Goal: Information Seeking & Learning: Learn about a topic

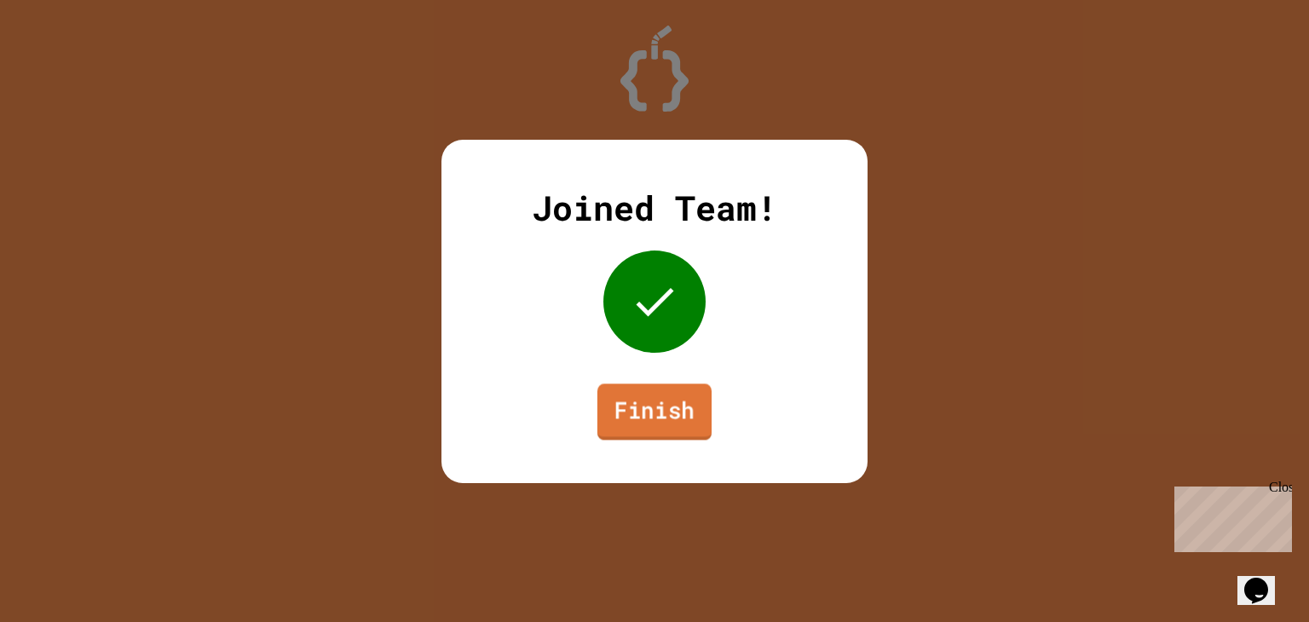
drag, startPoint x: 634, startPoint y: 410, endPoint x: 656, endPoint y: 430, distance: 30.2
click at [656, 430] on link "Finish" at bounding box center [654, 412] width 114 height 56
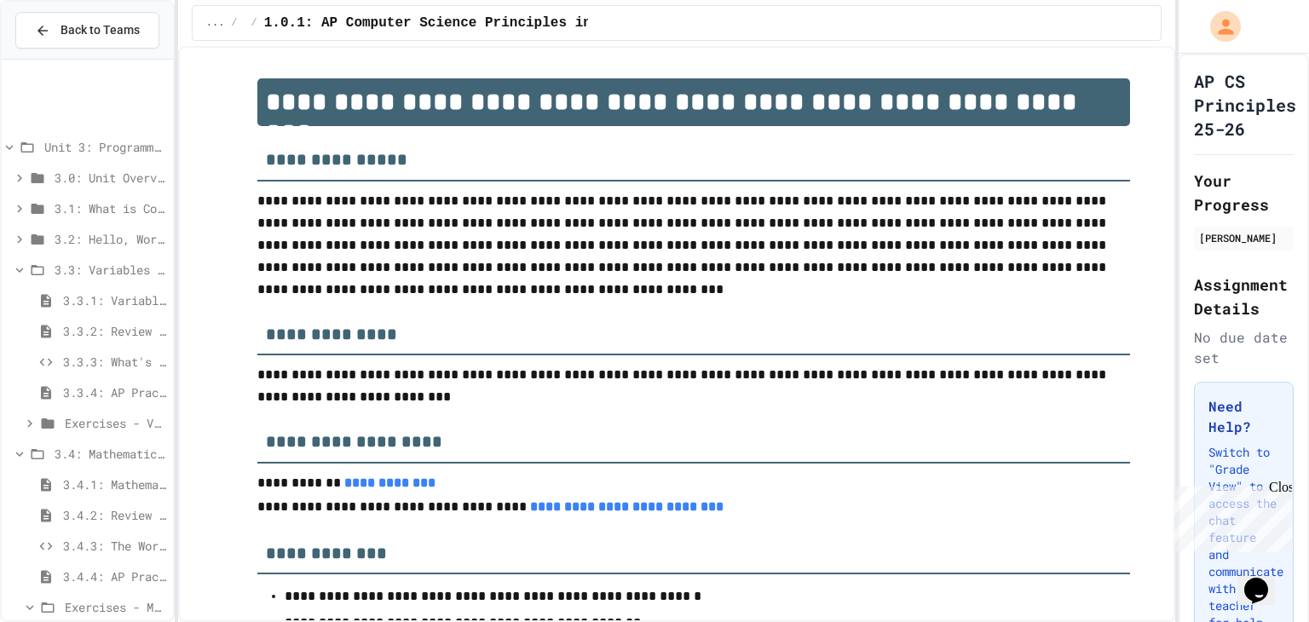
scroll to position [232, 0]
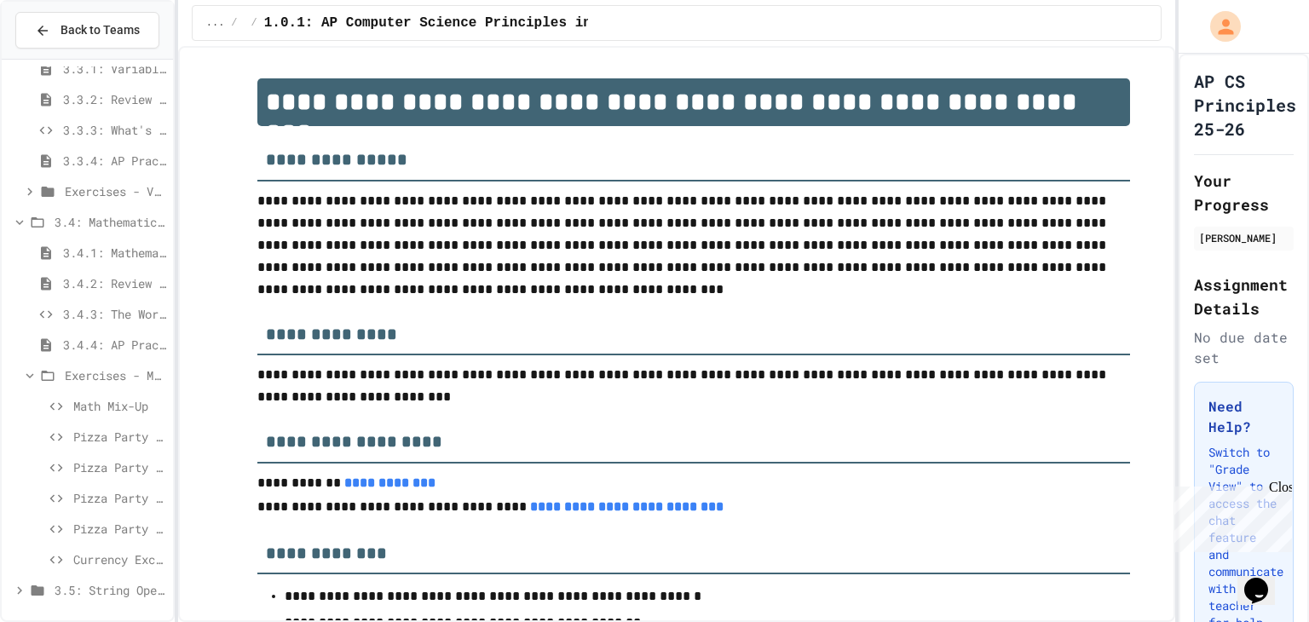
click at [65, 379] on span "Exercises - Mathematical Operators" at bounding box center [115, 375] width 101 height 18
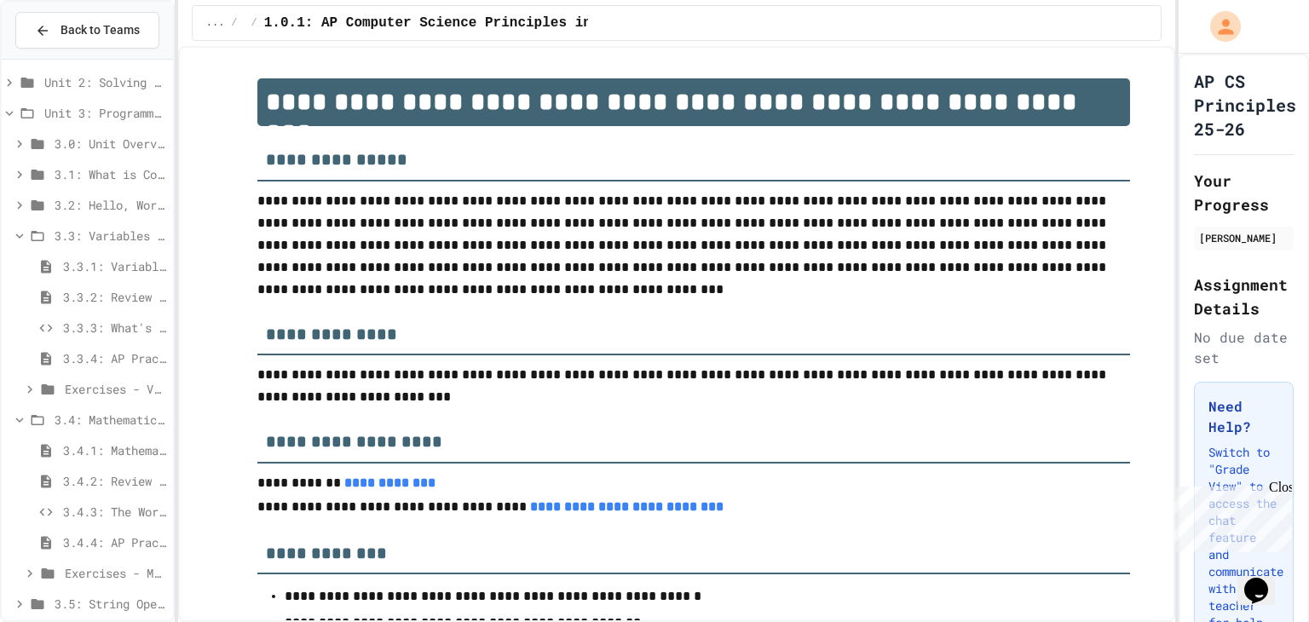
click at [45, 420] on icon at bounding box center [37, 419] width 20 height 15
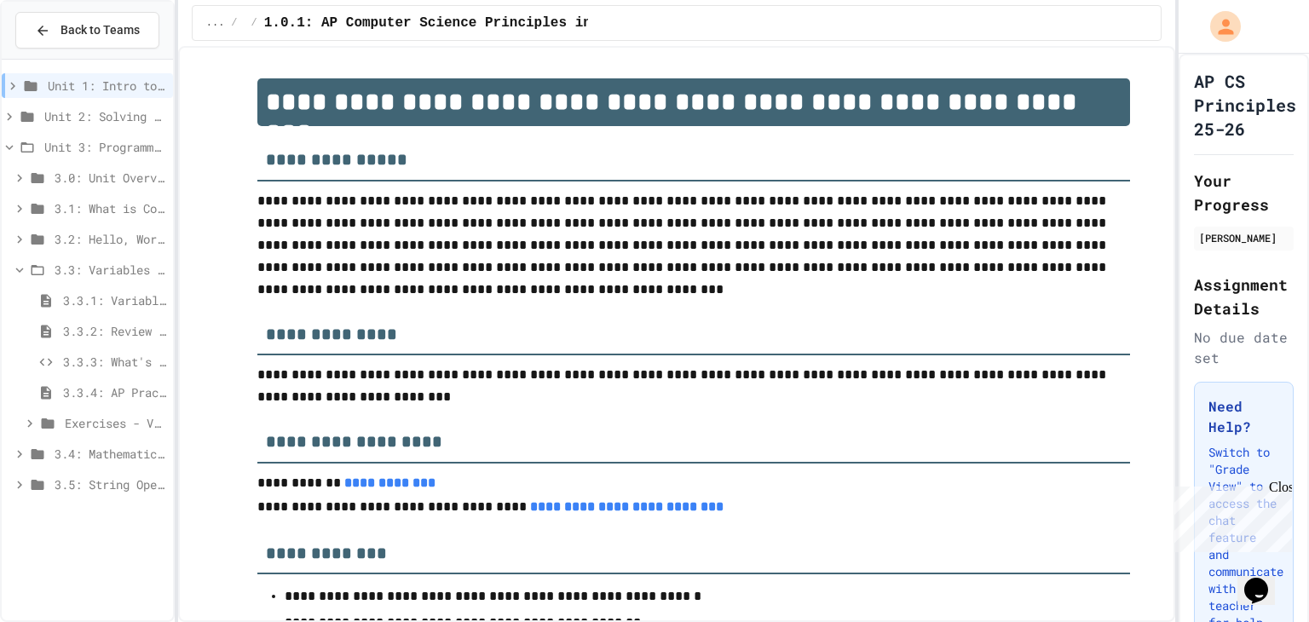
click at [68, 491] on span "3.5: String Operators" at bounding box center [111, 485] width 112 height 18
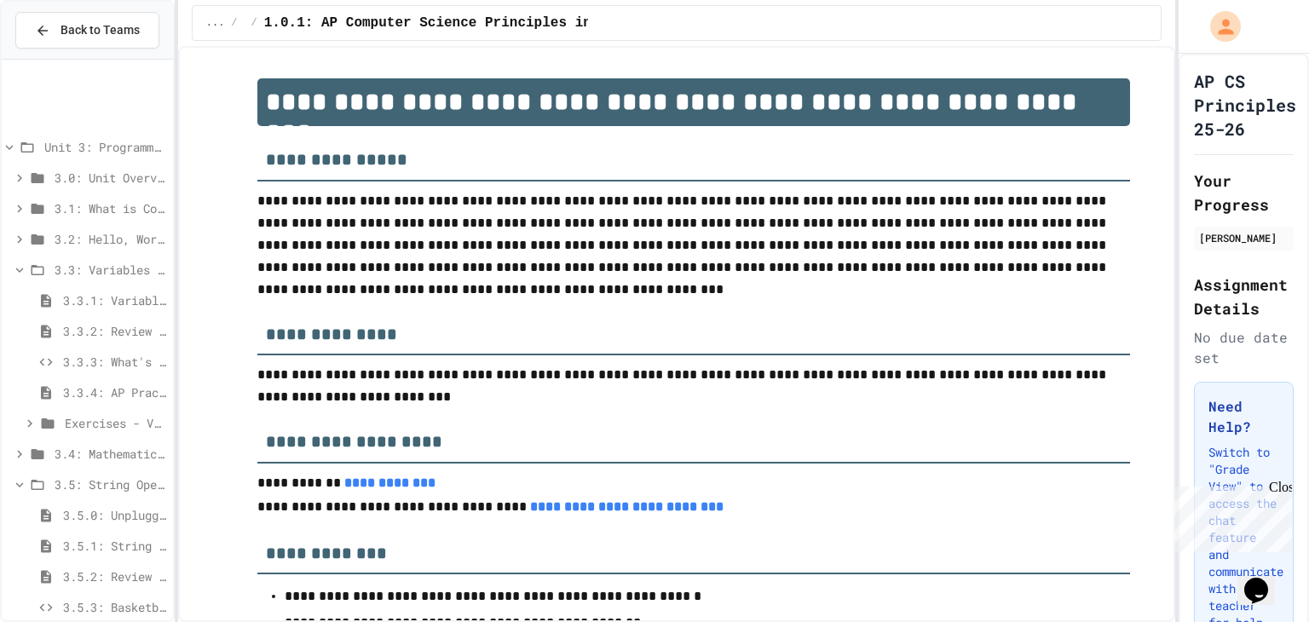
scroll to position [109, 0]
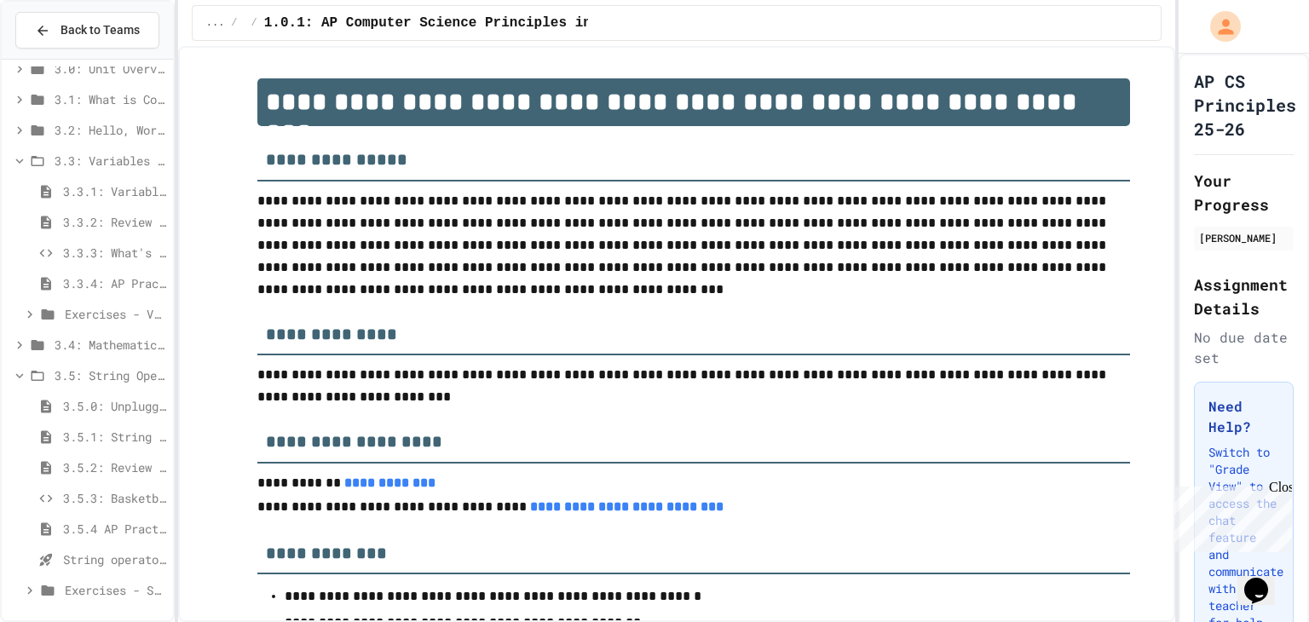
click at [73, 407] on span "3.5.0: Unplugged Activity - String Operators" at bounding box center [114, 406] width 103 height 18
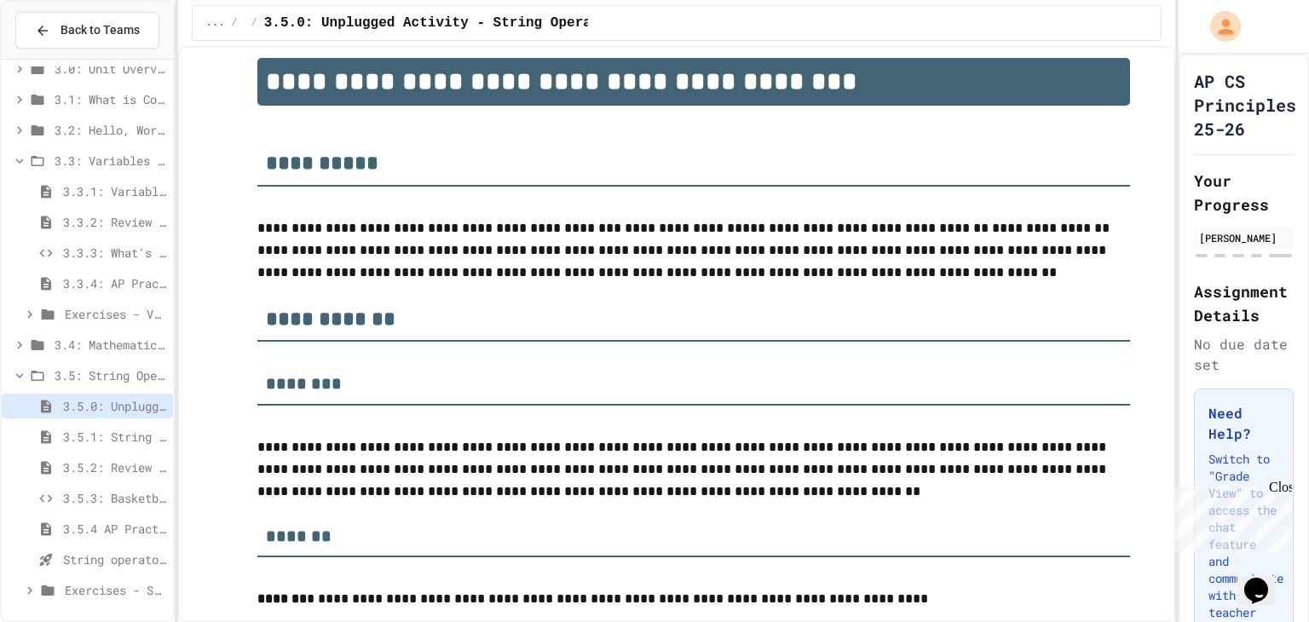
scroll to position [109, 0]
click at [116, 493] on span "3.5.3: Basketballs and Footballs" at bounding box center [114, 498] width 103 height 18
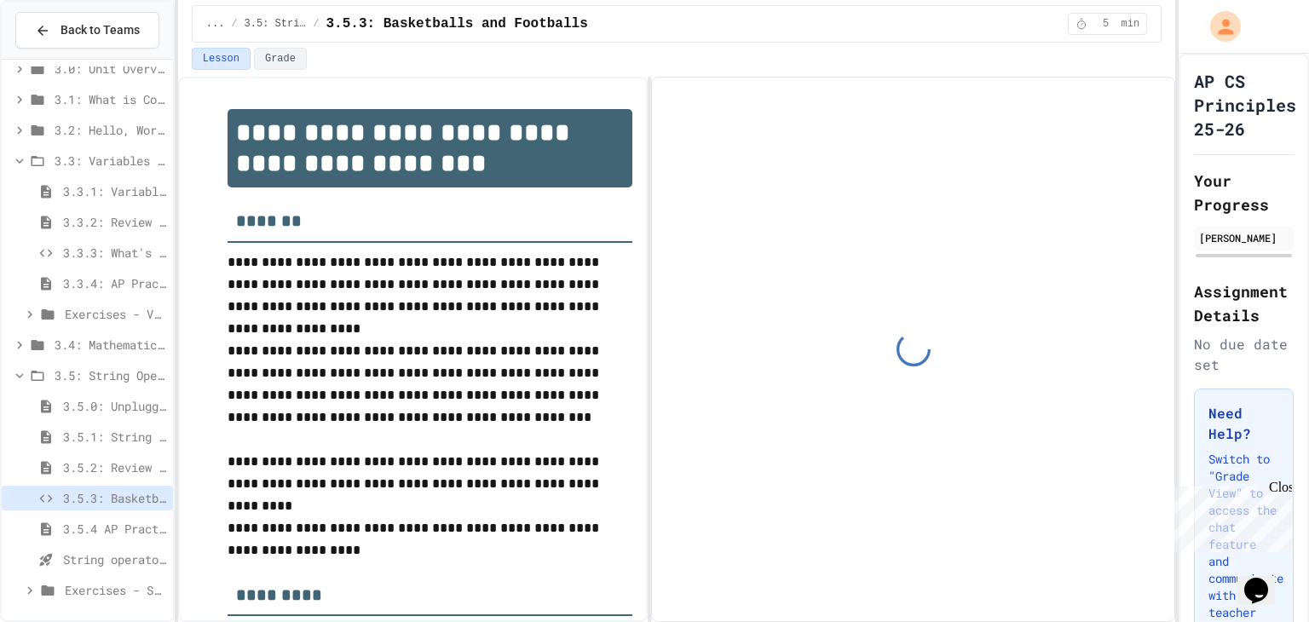
scroll to position [109, 0]
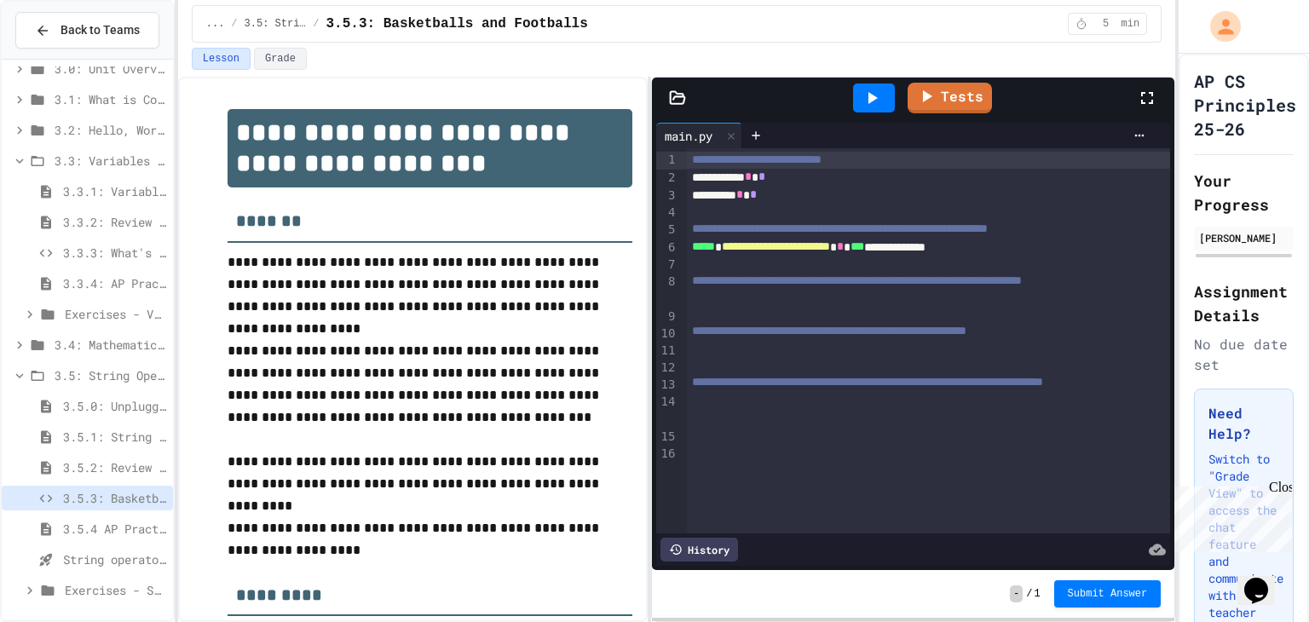
click at [69, 368] on span "3.5: String Operators" at bounding box center [111, 375] width 112 height 18
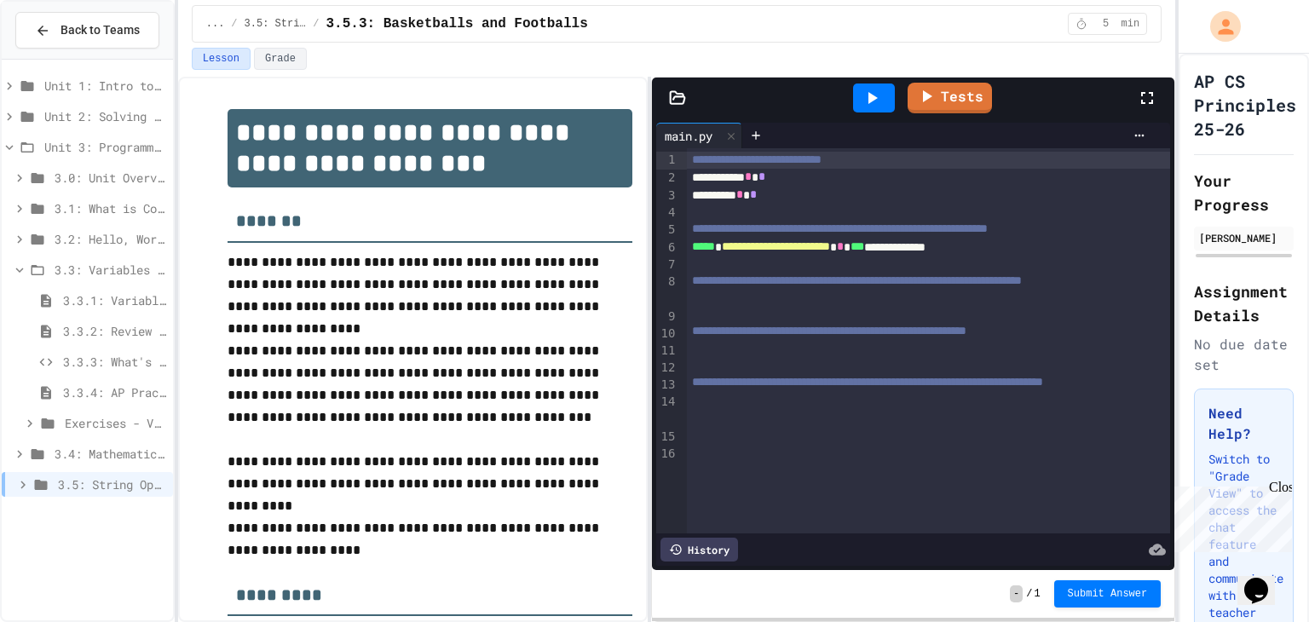
scroll to position [0, 0]
click at [92, 362] on span "3.3.3: What's the Type?" at bounding box center [114, 362] width 103 height 18
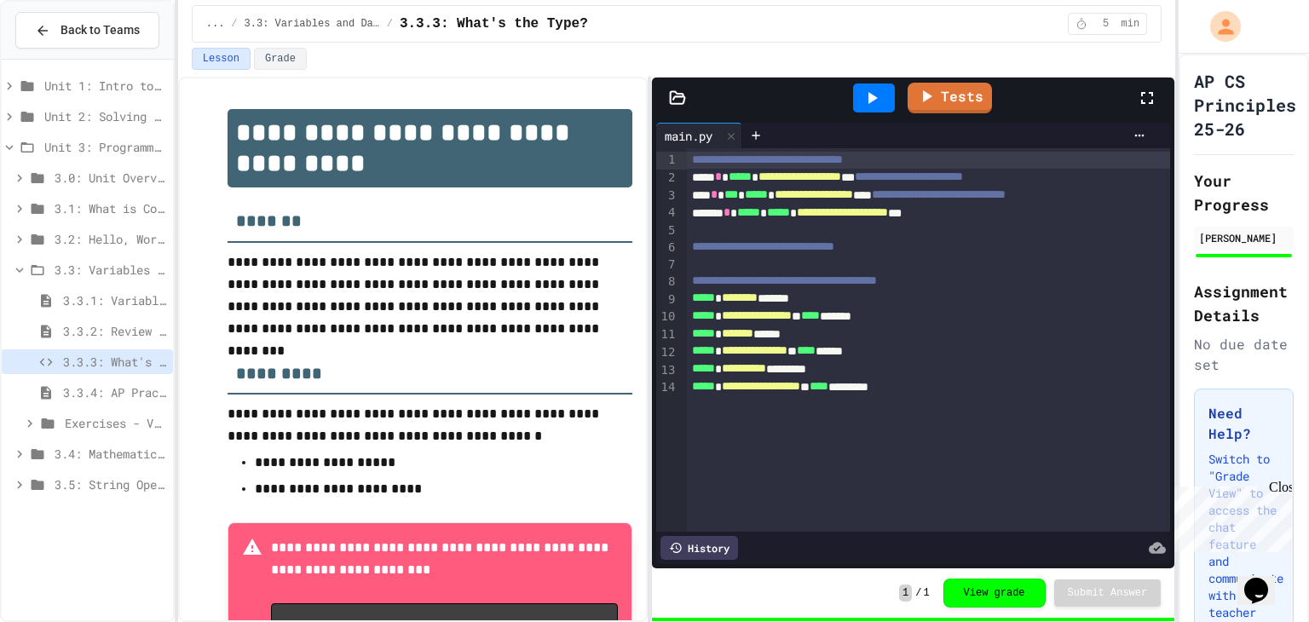
click at [80, 304] on span "3.3.1: Variables and Data Types" at bounding box center [114, 300] width 103 height 18
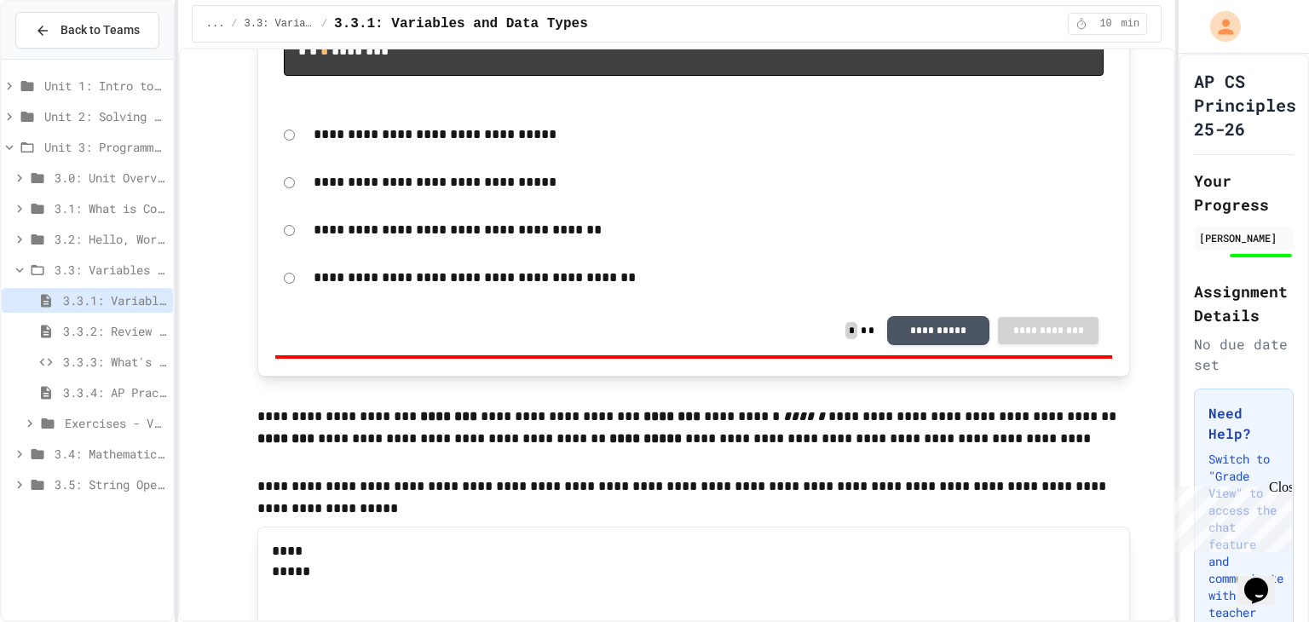
scroll to position [2342, 0]
click at [84, 454] on span "3.4: Mathematical Operators" at bounding box center [111, 454] width 112 height 18
click at [65, 261] on span "3.3: Variables and Data Types" at bounding box center [111, 270] width 112 height 18
click at [64, 329] on span "3.4.1: Mathematical Operators" at bounding box center [114, 331] width 103 height 18
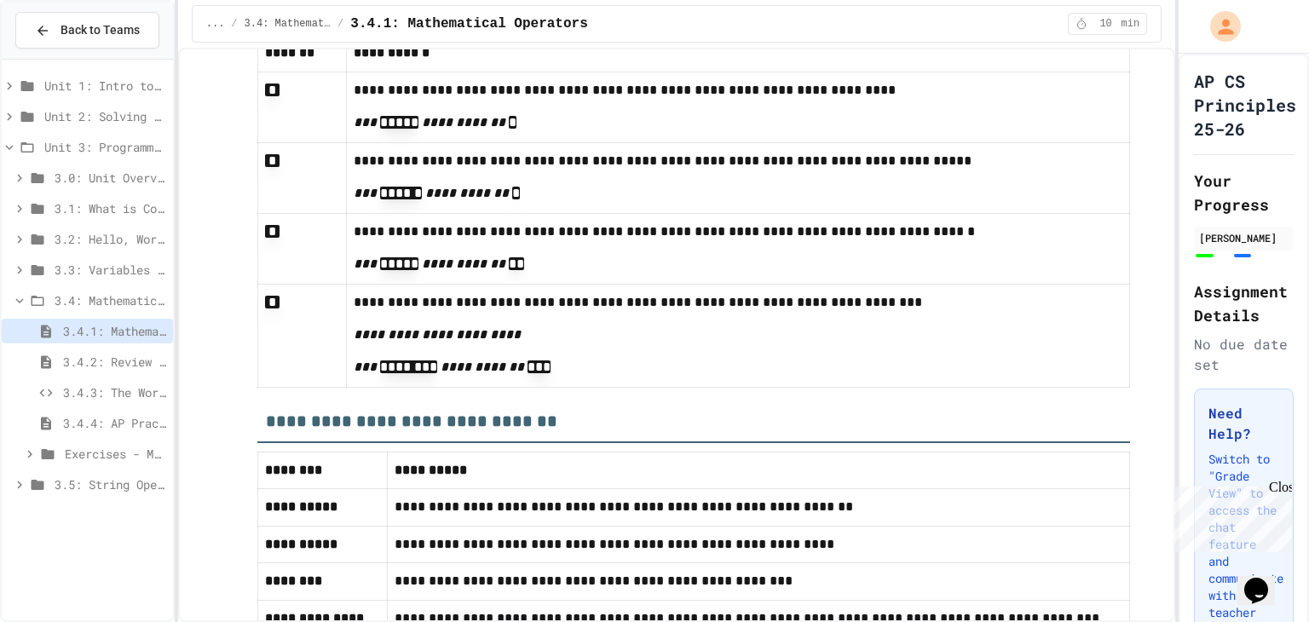
scroll to position [10391, 0]
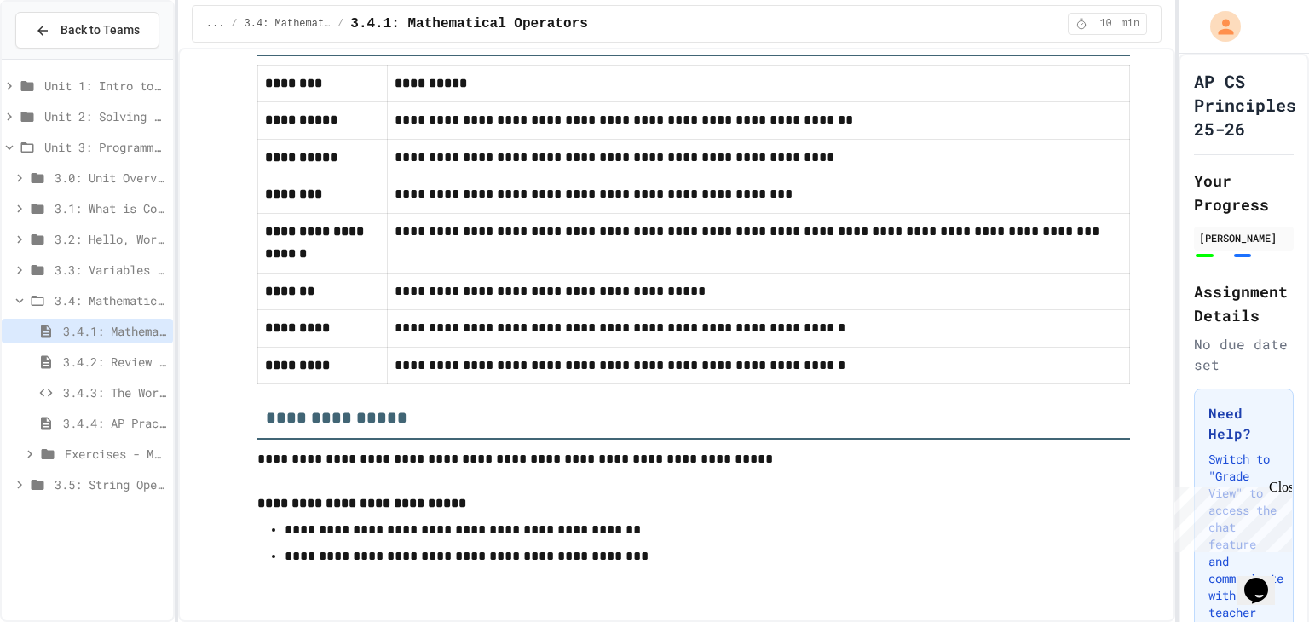
click at [139, 360] on span "3.4.2: Review - Mathematical Operators" at bounding box center [114, 362] width 103 height 18
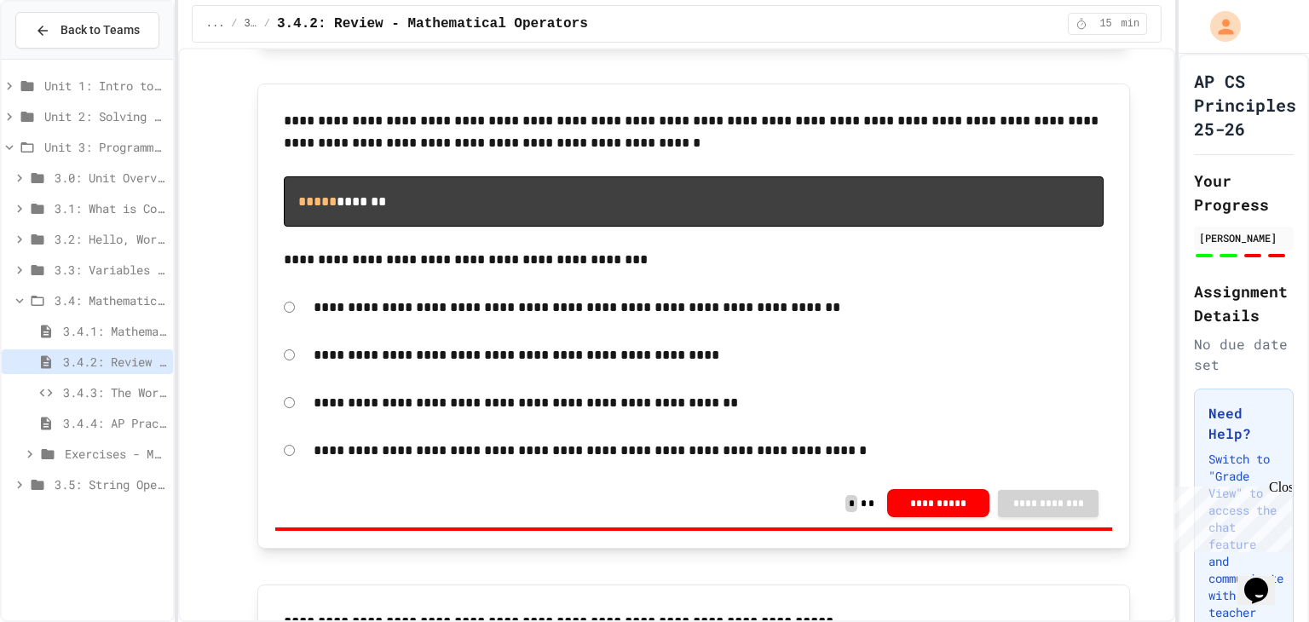
scroll to position [1115, 0]
drag, startPoint x: 336, startPoint y: 249, endPoint x: 430, endPoint y: 285, distance: 101.4
click at [435, 280] on div "**********" at bounding box center [693, 190] width 837 height 178
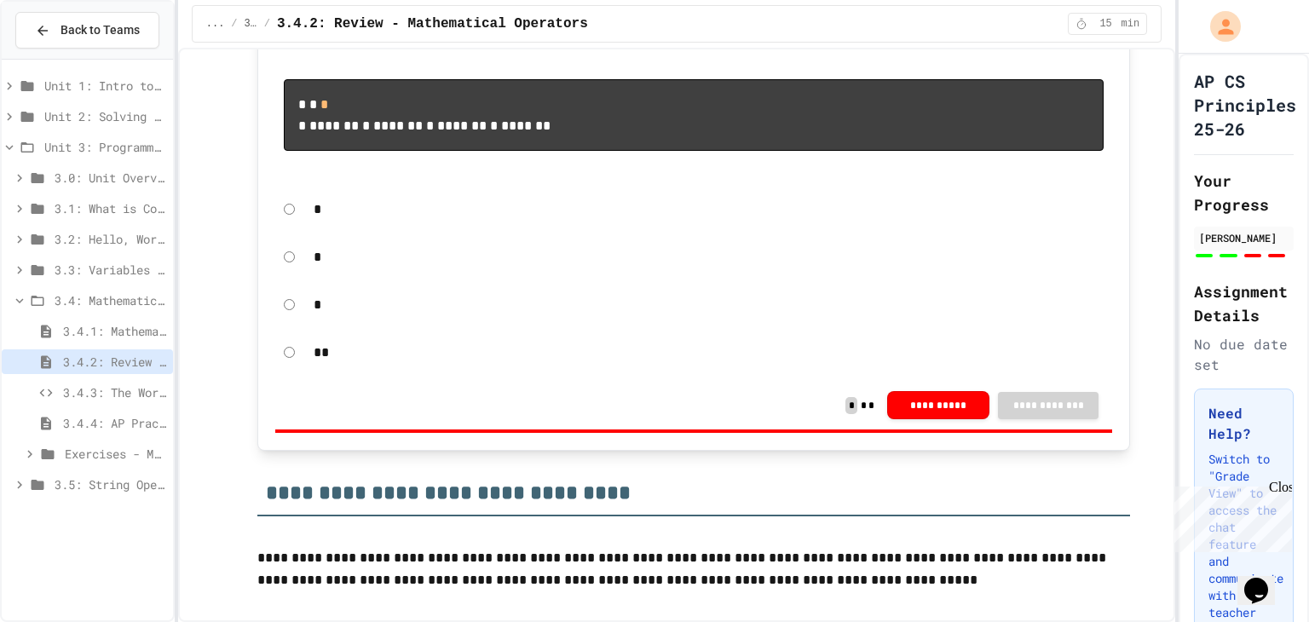
scroll to position [1691, 0]
click at [266, 451] on div "**********" at bounding box center [693, 230] width 873 height 442
click at [293, 372] on div "**" at bounding box center [693, 352] width 837 height 39
click at [275, 372] on div "**" at bounding box center [693, 352] width 837 height 39
click at [80, 386] on span "3.4.3: The World's Worst Farmers Market" at bounding box center [114, 393] width 103 height 18
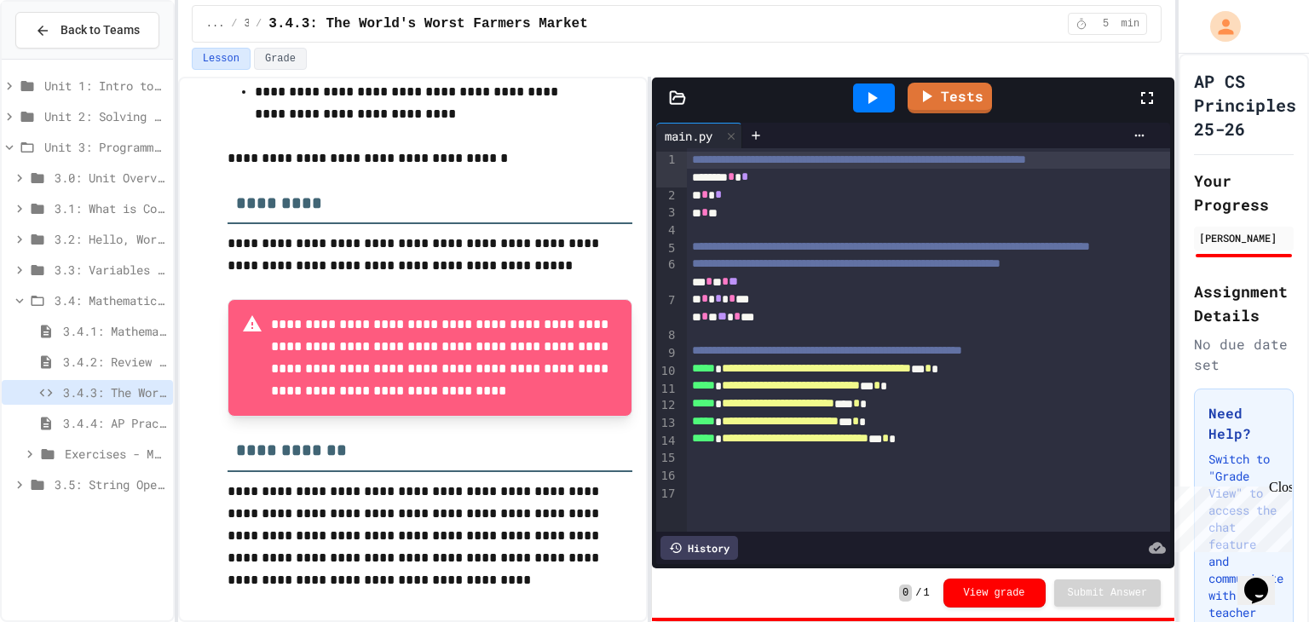
scroll to position [481, 0]
click at [875, 98] on icon at bounding box center [872, 98] width 9 height 12
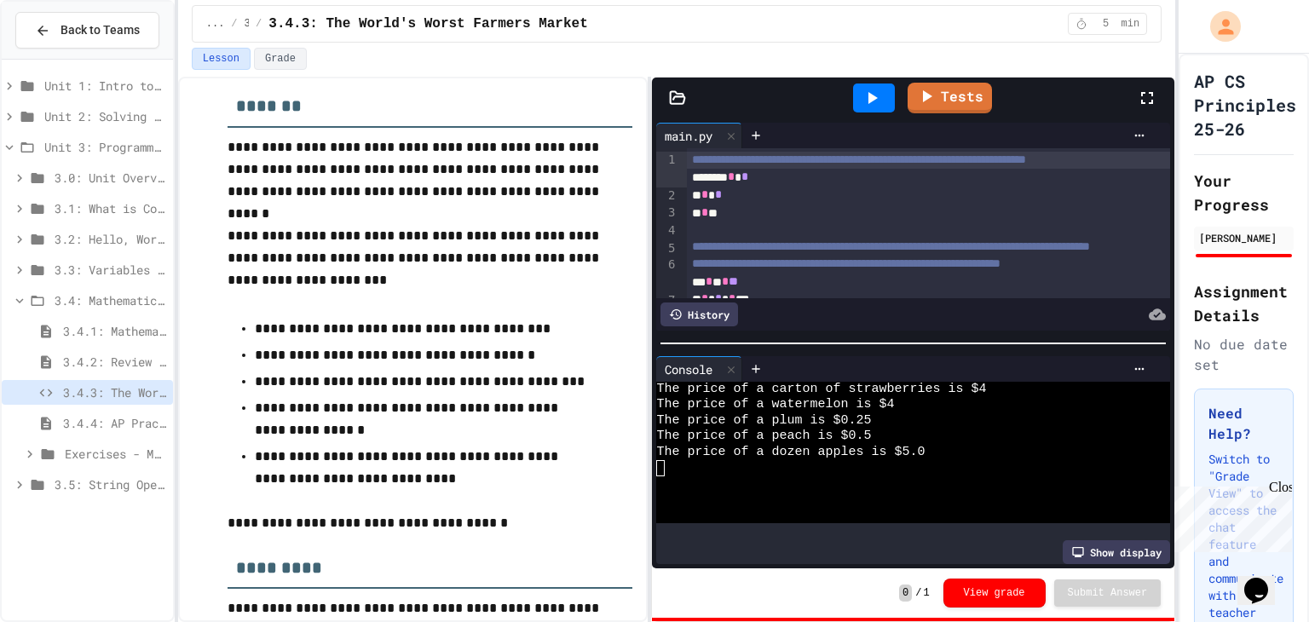
scroll to position [114, 0]
click at [964, 102] on link "Tests" at bounding box center [950, 97] width 86 height 32
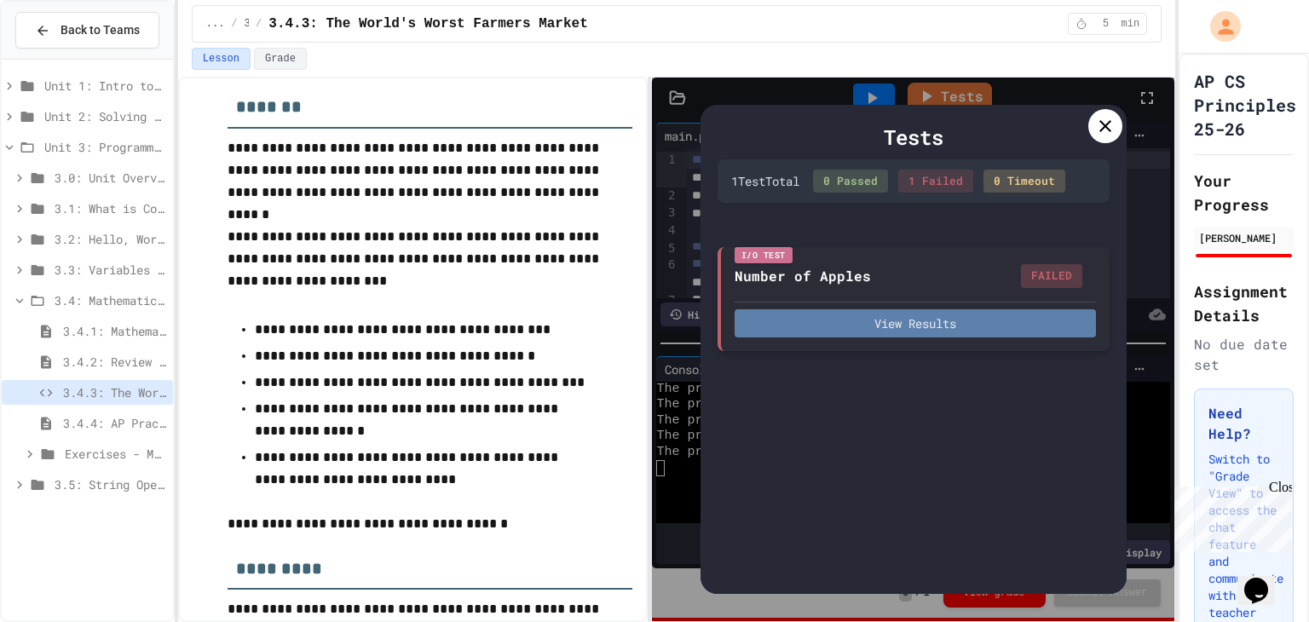
click at [956, 328] on button "View Results" at bounding box center [915, 323] width 361 height 28
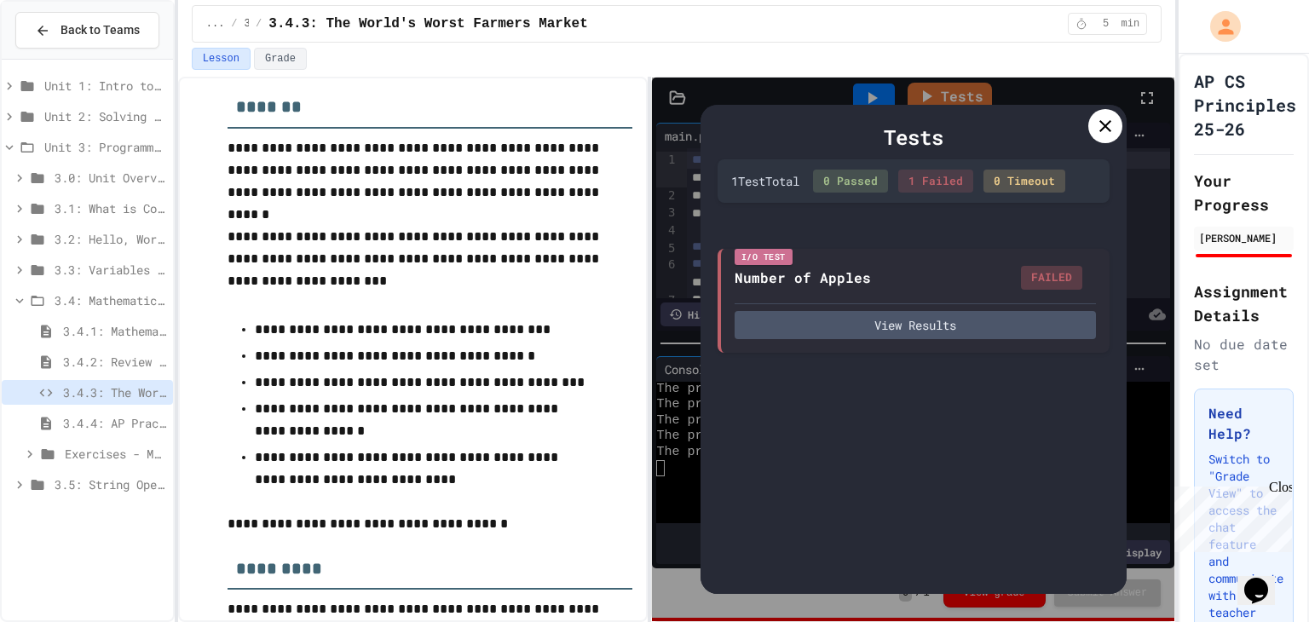
drag, startPoint x: 688, startPoint y: 349, endPoint x: 626, endPoint y: 352, distance: 61.5
click at [1104, 129] on icon at bounding box center [1105, 126] width 20 height 20
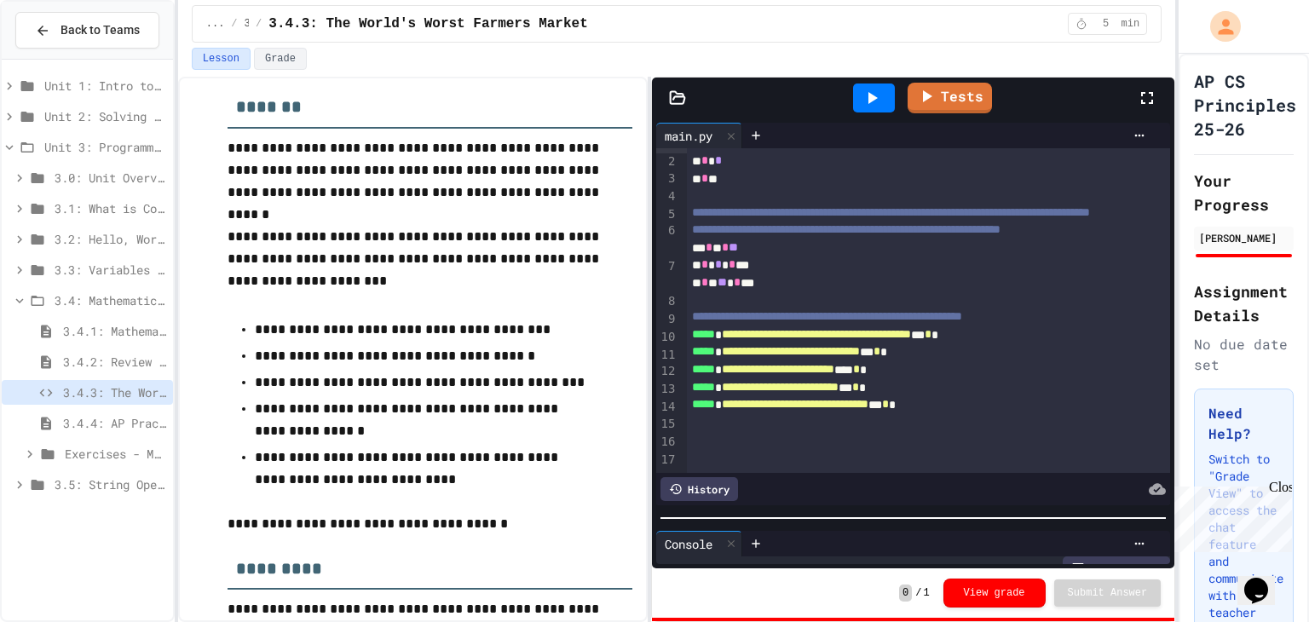
scroll to position [78, 0]
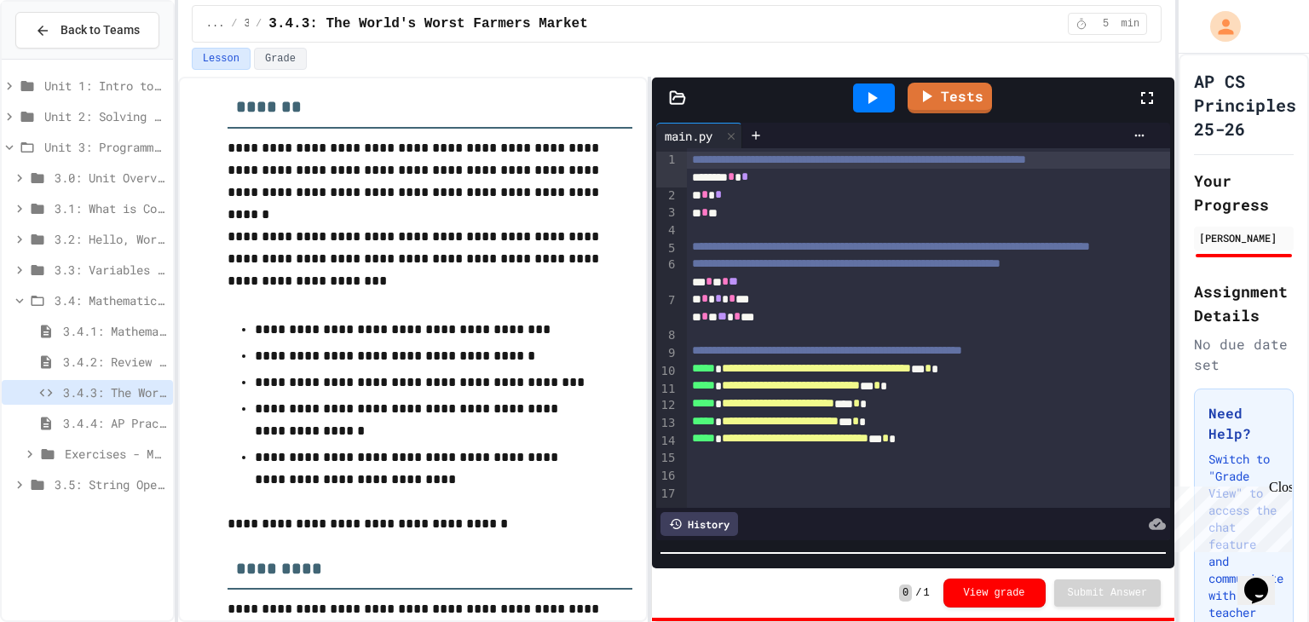
click at [882, 569] on div "**********" at bounding box center [913, 350] width 522 height 544
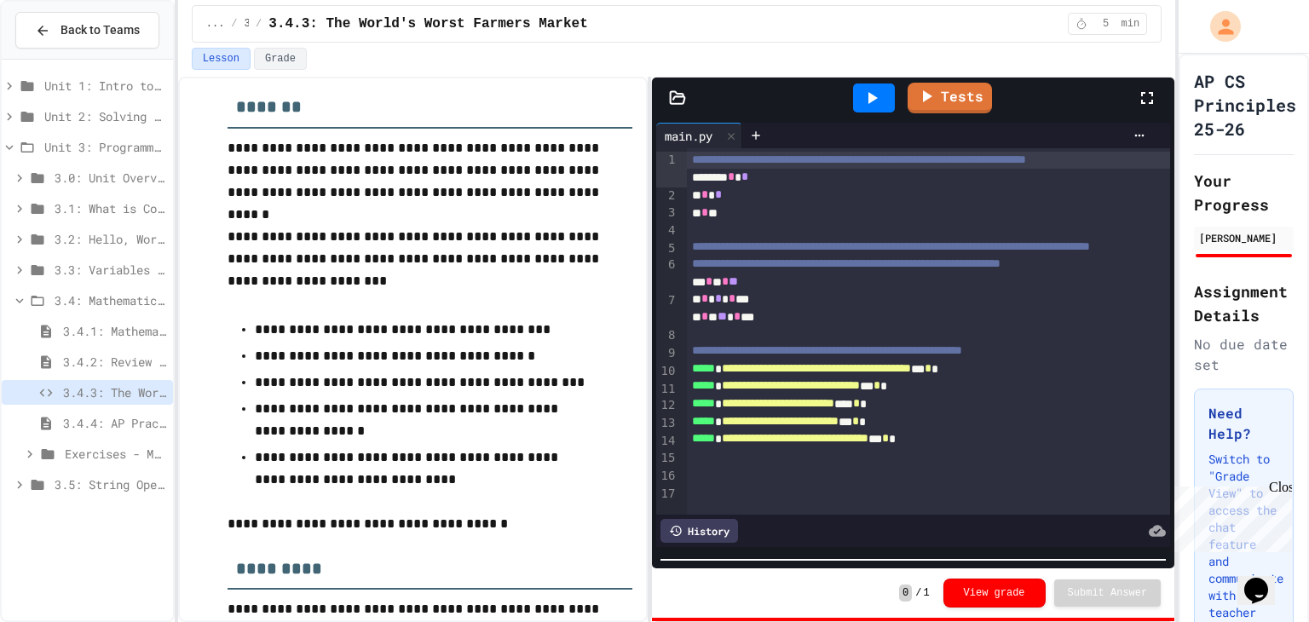
scroll to position [16, 0]
click at [106, 454] on span "Exercises - Mathematical Operators" at bounding box center [115, 454] width 101 height 18
click at [112, 492] on div "Math Mix-Up" at bounding box center [87, 484] width 171 height 25
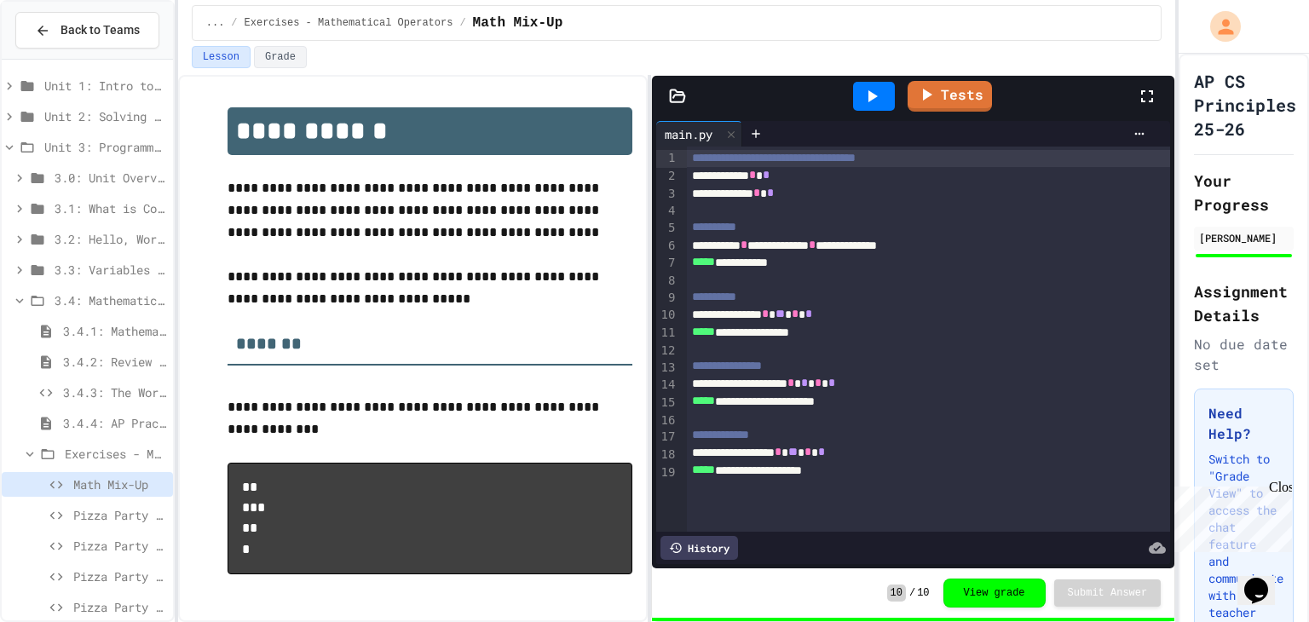
click at [109, 506] on span "Pizza Party Calculator" at bounding box center [119, 515] width 93 height 18
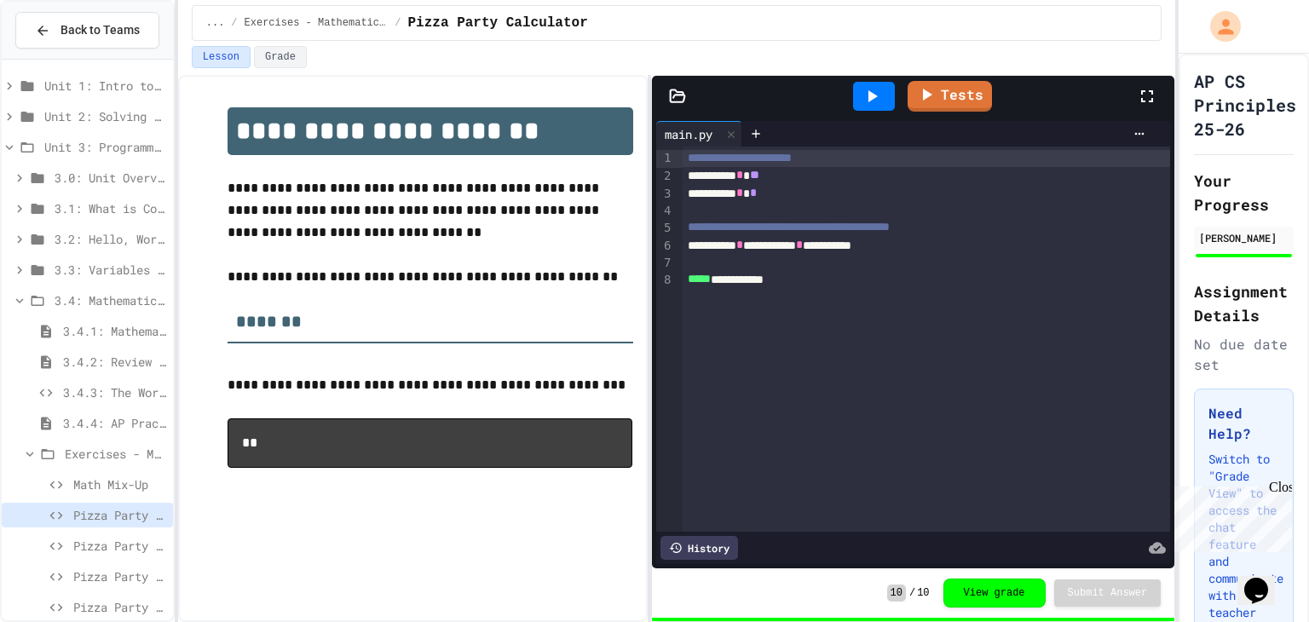
click at [865, 93] on icon at bounding box center [872, 96] width 20 height 20
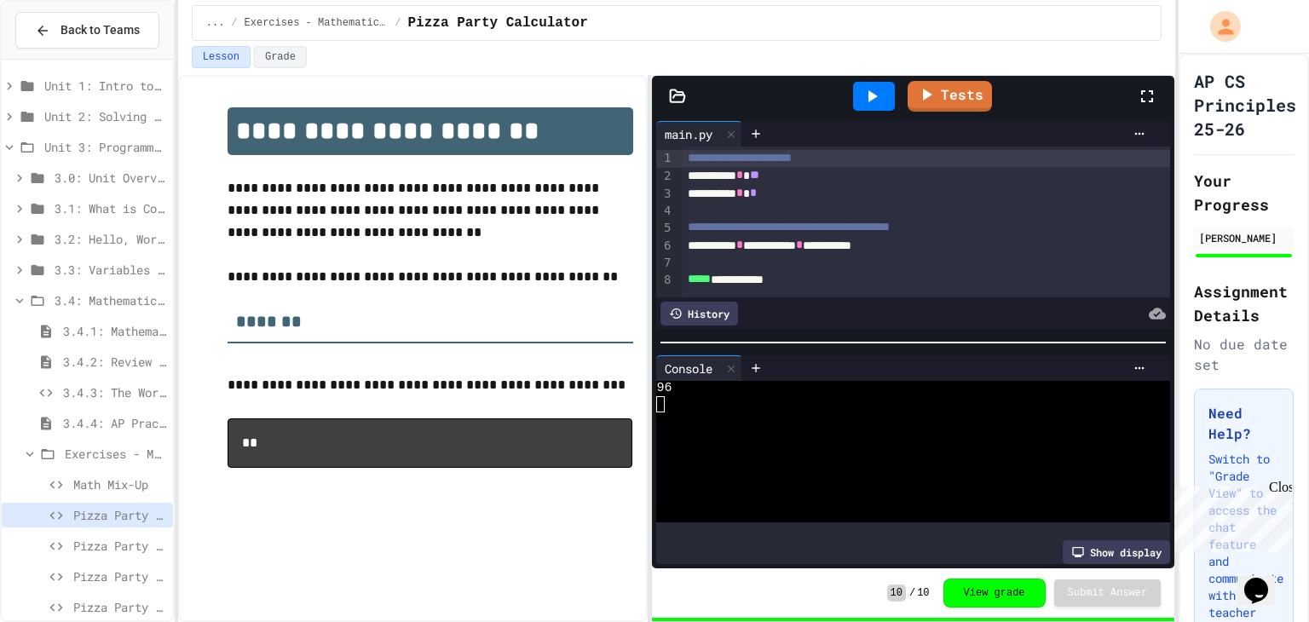
click at [98, 539] on span "Pizza Party Calculator" at bounding box center [119, 546] width 93 height 18
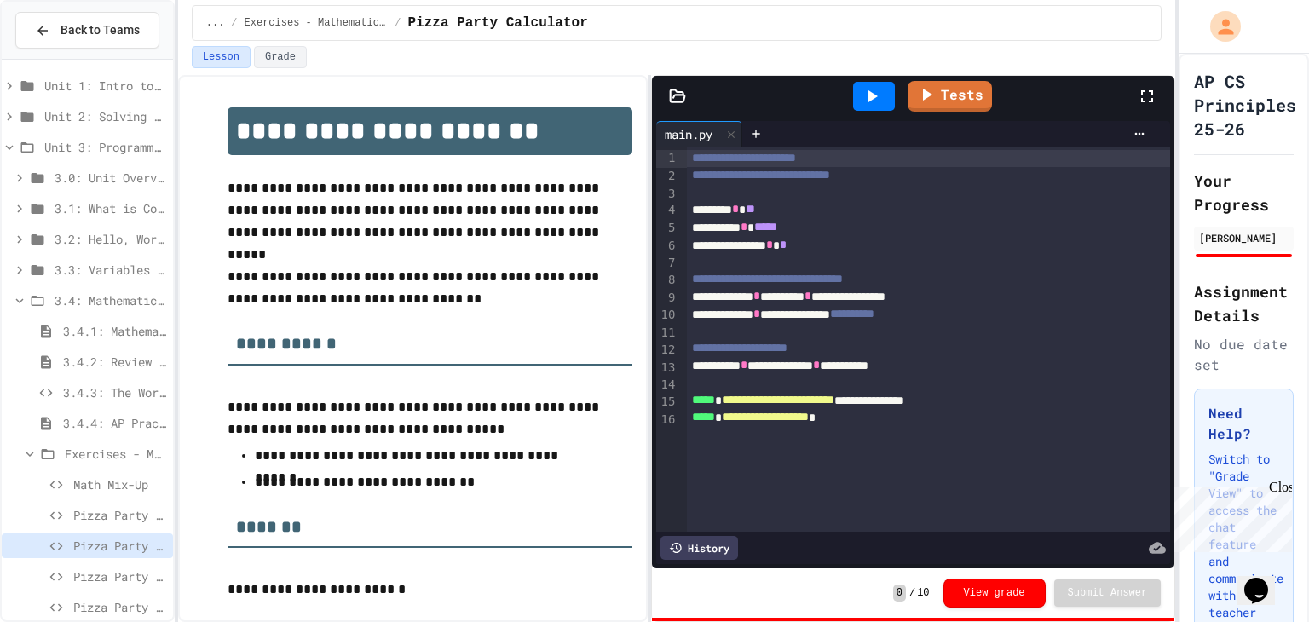
click at [874, 100] on icon at bounding box center [872, 96] width 20 height 20
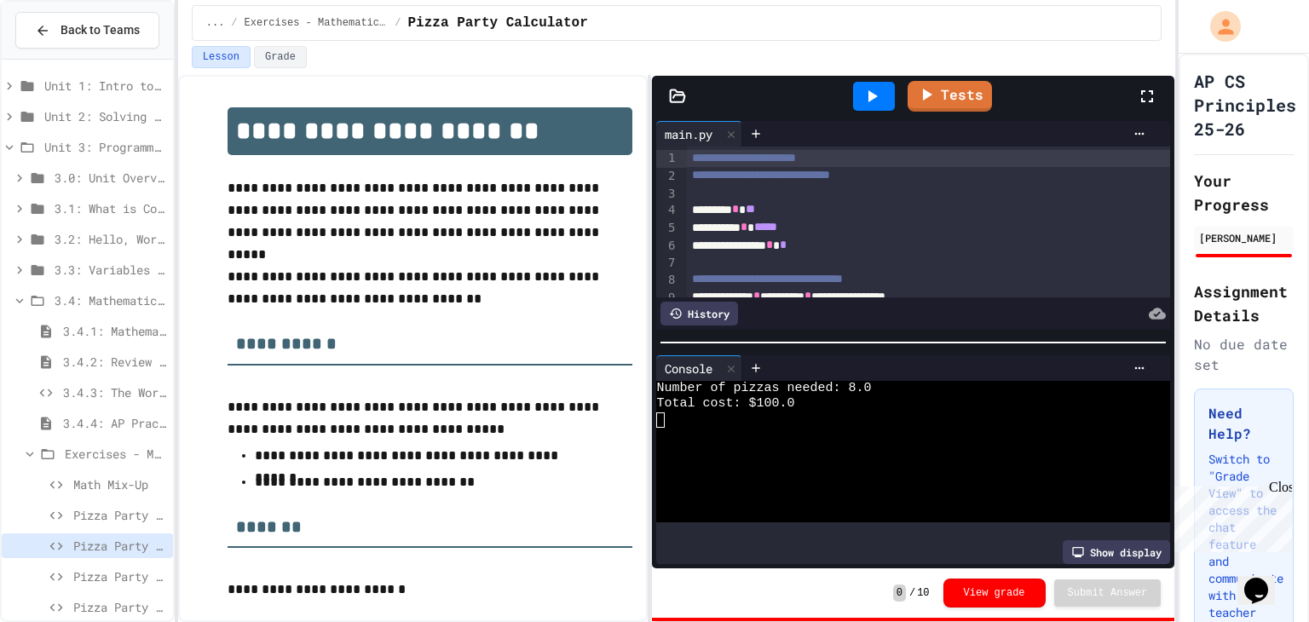
scroll to position [126, 0]
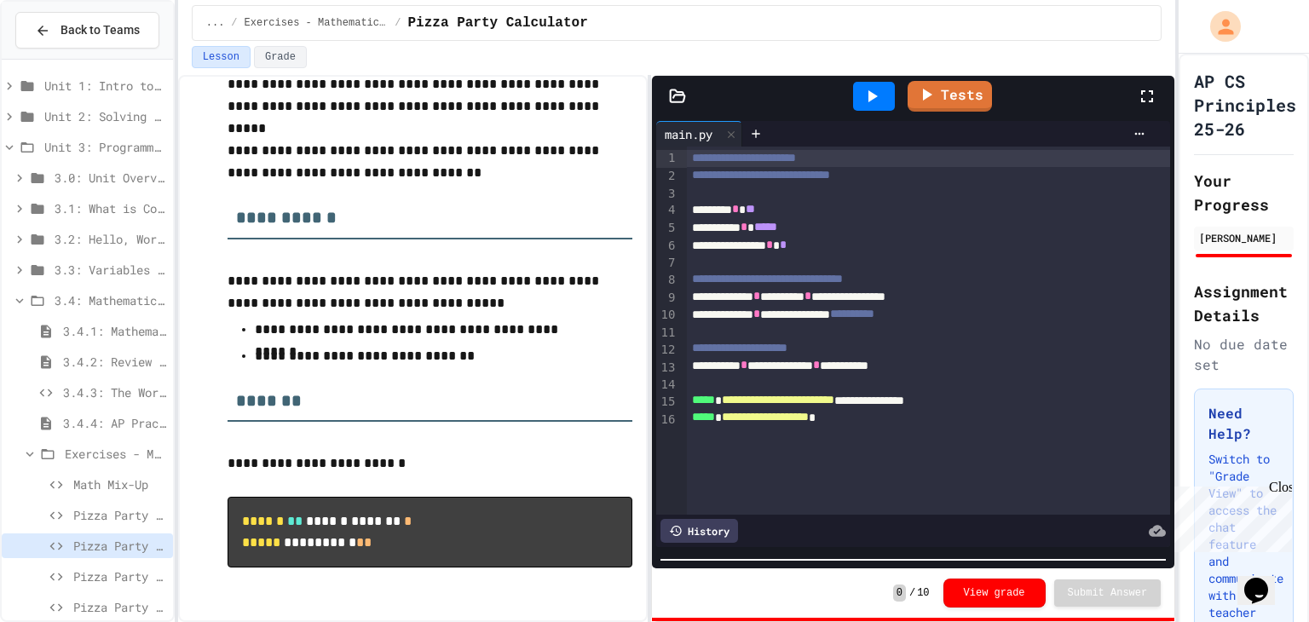
click at [903, 621] on html "**********" at bounding box center [654, 311] width 1309 height 622
drag, startPoint x: 817, startPoint y: 541, endPoint x: 822, endPoint y: 517, distance: 24.4
click at [822, 517] on div "**********" at bounding box center [913, 343] width 522 height 452
click at [830, 594] on div "**********" at bounding box center [913, 348] width 522 height 545
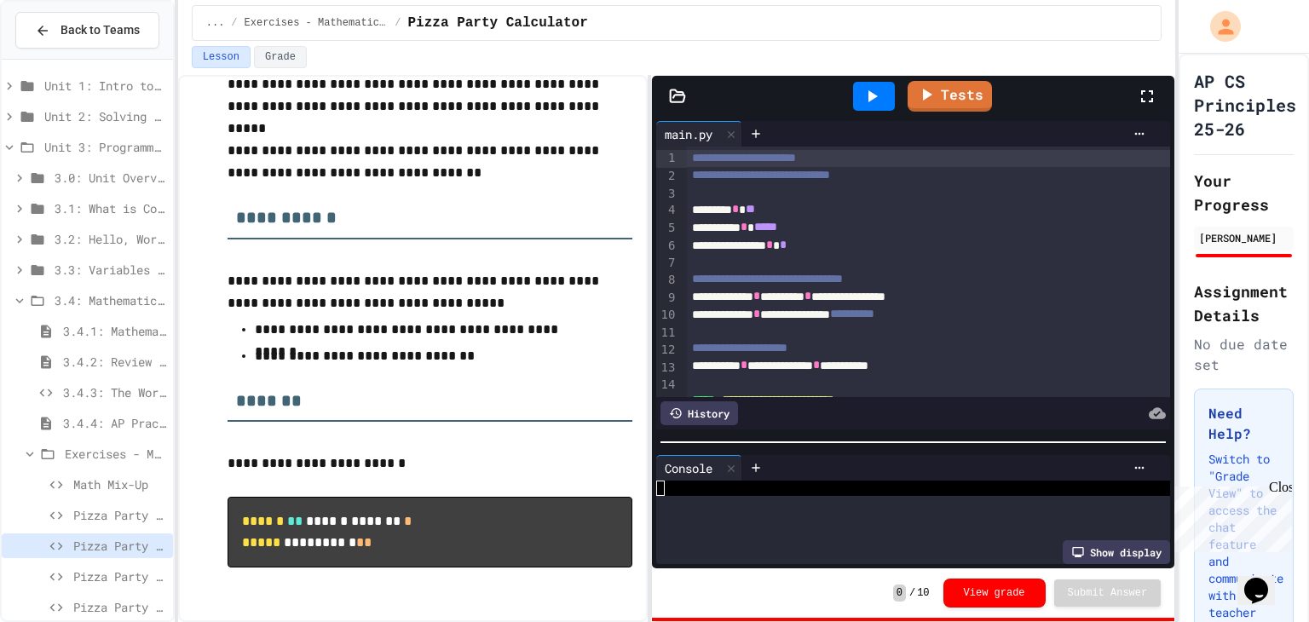
click at [894, 434] on div at bounding box center [913, 442] width 522 height 17
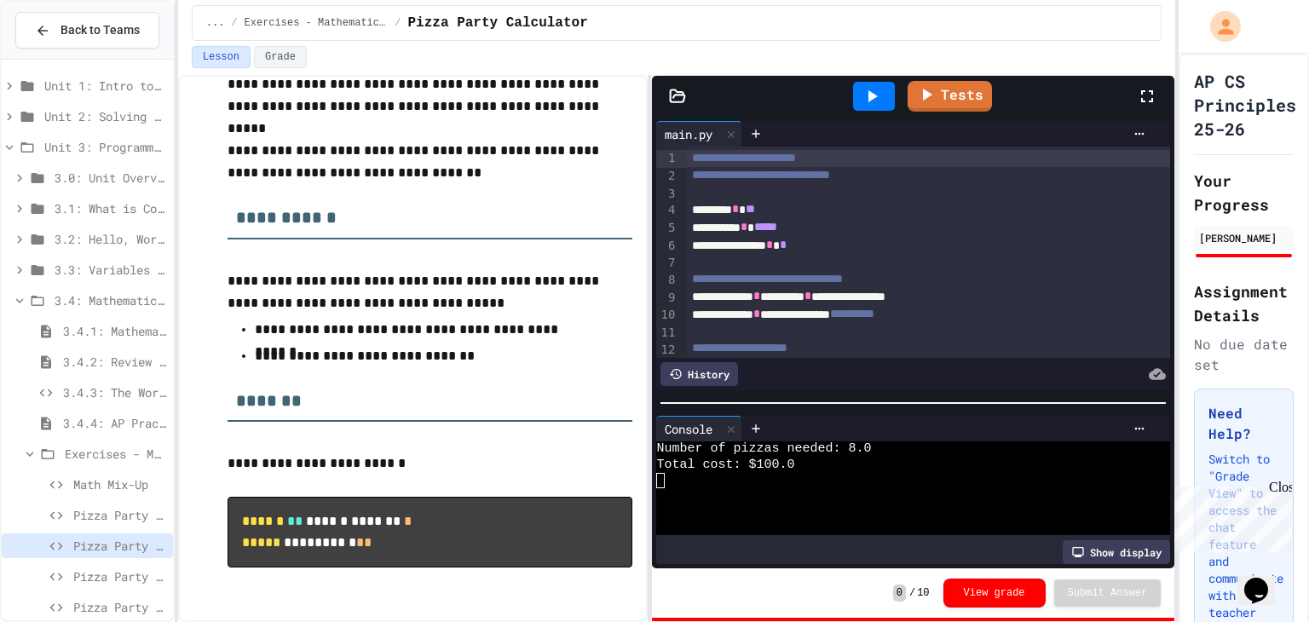
scroll to position [78, 0]
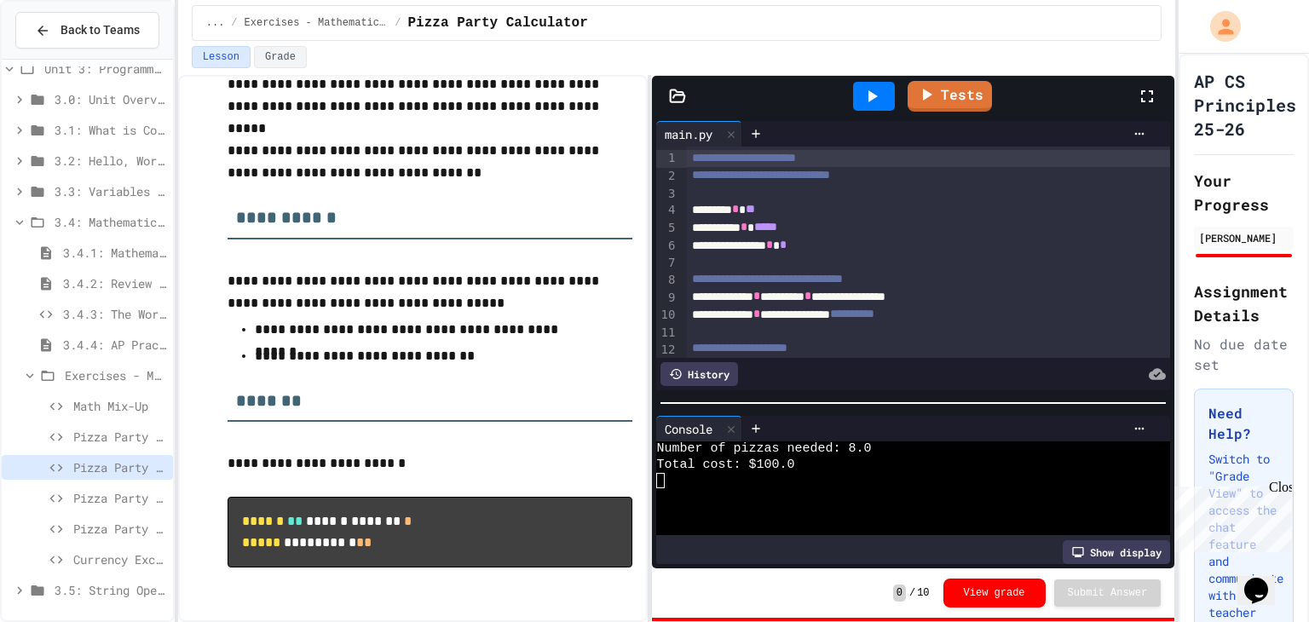
click at [116, 553] on span "Currency Exchange Calculator" at bounding box center [119, 560] width 93 height 18
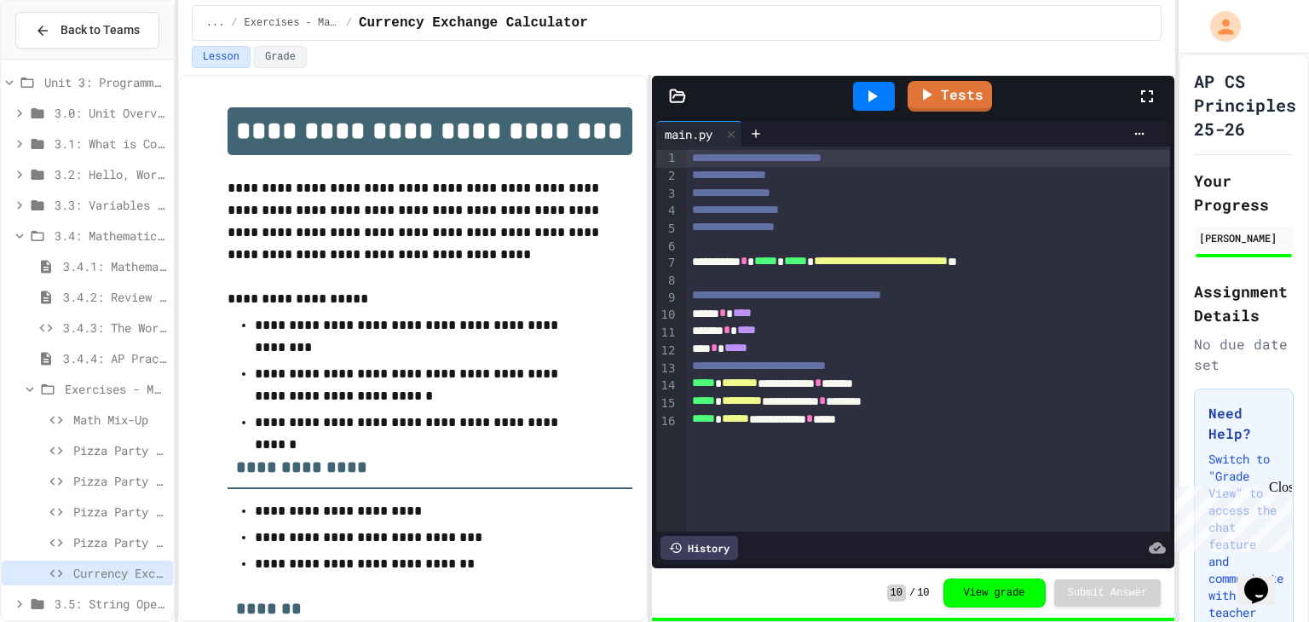
scroll to position [78, 0]
